Goal: Entertainment & Leisure: Browse casually

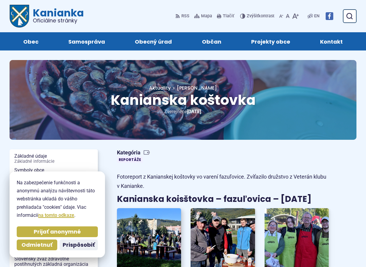
click at [148, 228] on img at bounding box center [149, 238] width 71 height 67
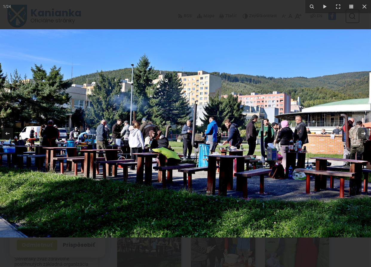
click at [366, 133] on icon at bounding box center [363, 133] width 7 height 7
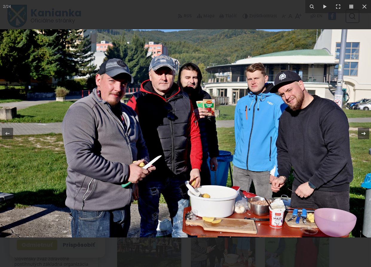
click at [366, 133] on icon at bounding box center [363, 133] width 7 height 7
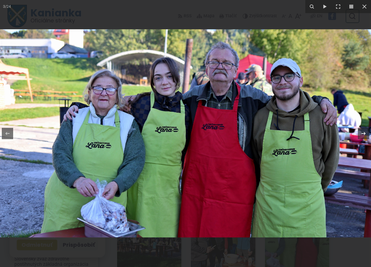
click at [366, 133] on icon at bounding box center [363, 133] width 7 height 7
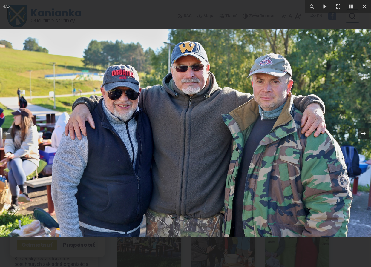
click at [366, 133] on icon at bounding box center [363, 133] width 7 height 7
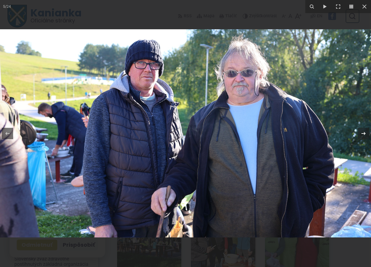
click at [366, 133] on icon at bounding box center [363, 133] width 7 height 7
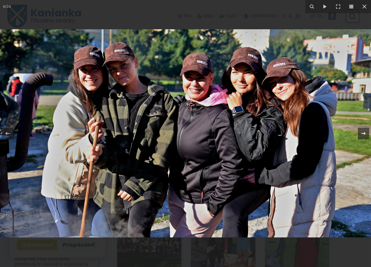
click at [366, 133] on div "6 / 24" at bounding box center [185, 133] width 371 height 267
click at [362, 131] on icon at bounding box center [363, 133] width 7 height 7
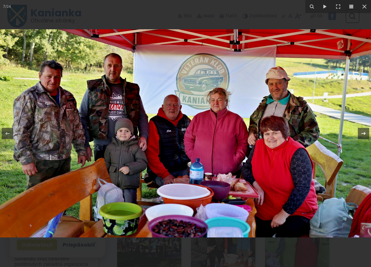
click at [362, 131] on icon at bounding box center [363, 133] width 7 height 7
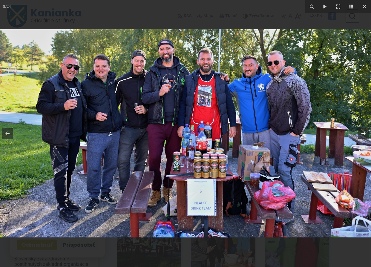
click at [362, 131] on icon at bounding box center [363, 133] width 7 height 7
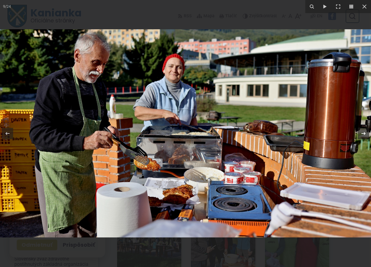
click at [362, 131] on icon at bounding box center [363, 133] width 7 height 7
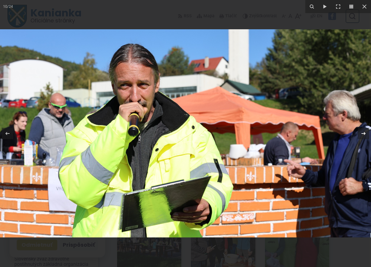
click at [362, 131] on icon at bounding box center [363, 133] width 7 height 7
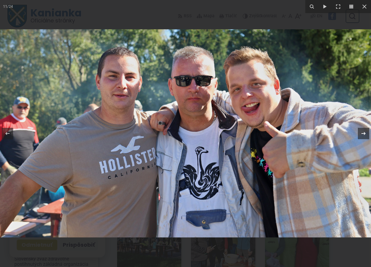
click at [362, 131] on icon at bounding box center [363, 133] width 7 height 7
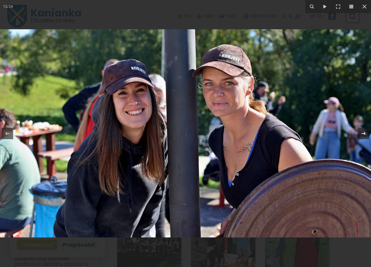
click at [362, 131] on icon at bounding box center [363, 133] width 7 height 7
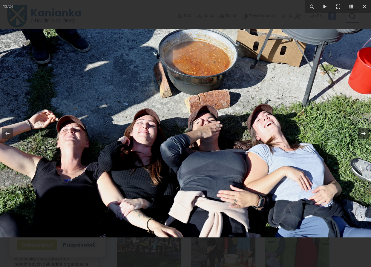
click at [362, 131] on div "13 / 24" at bounding box center [185, 133] width 371 height 267
click at [361, 134] on icon at bounding box center [363, 133] width 7 height 7
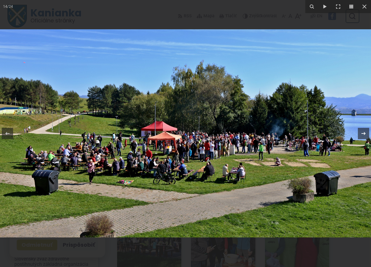
click at [361, 134] on icon at bounding box center [363, 133] width 7 height 7
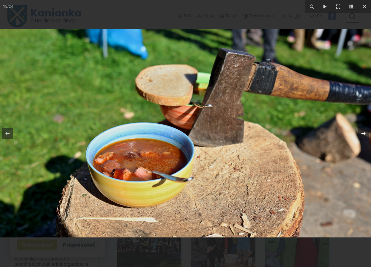
click at [361, 134] on icon at bounding box center [363, 133] width 7 height 7
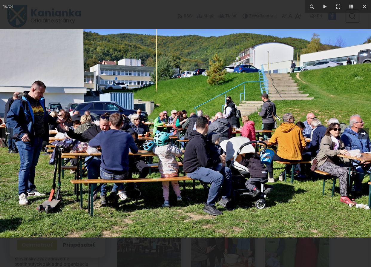
click at [361, 134] on icon at bounding box center [363, 133] width 7 height 7
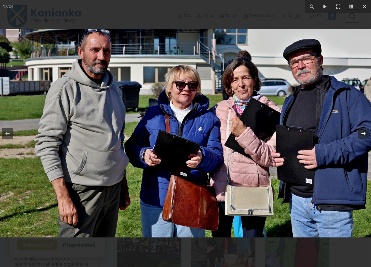
click at [361, 134] on icon at bounding box center [363, 133] width 7 height 7
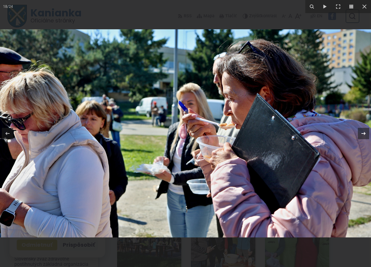
click at [361, 134] on icon at bounding box center [363, 133] width 7 height 7
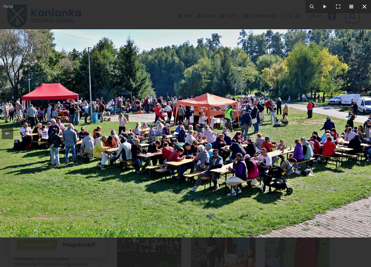
click at [362, 7] on icon at bounding box center [364, 6] width 7 height 7
